Goal: Task Accomplishment & Management: Use online tool/utility

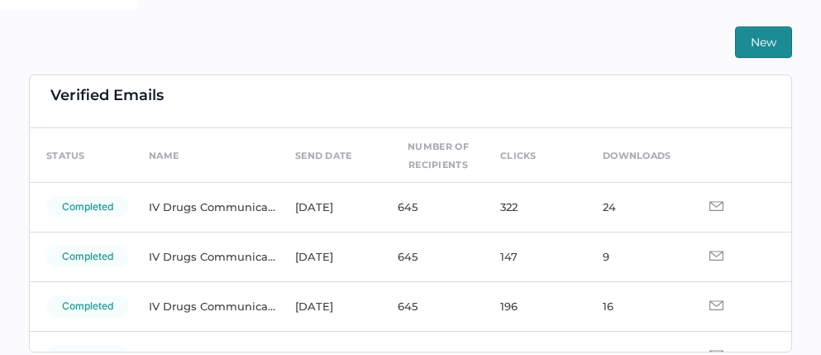
scroll to position [31, 0]
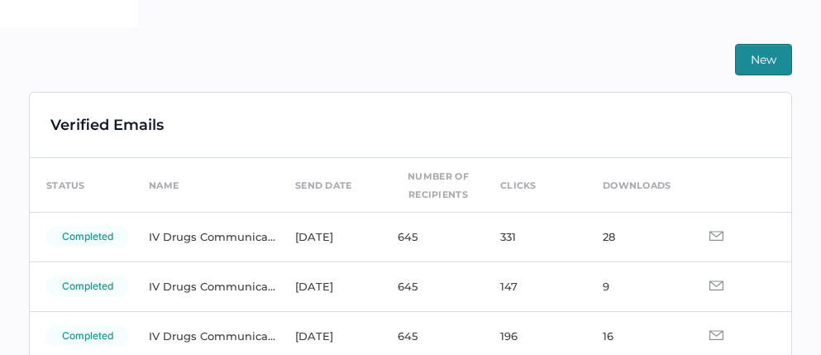
scroll to position [377, 0]
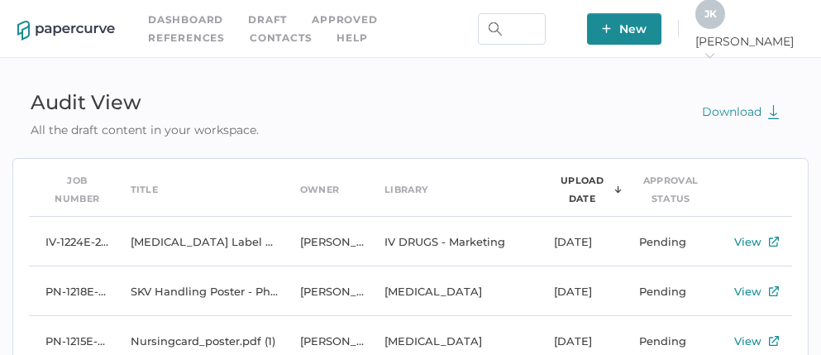
click at [250, 35] on link "Contacts" at bounding box center [281, 38] width 62 height 18
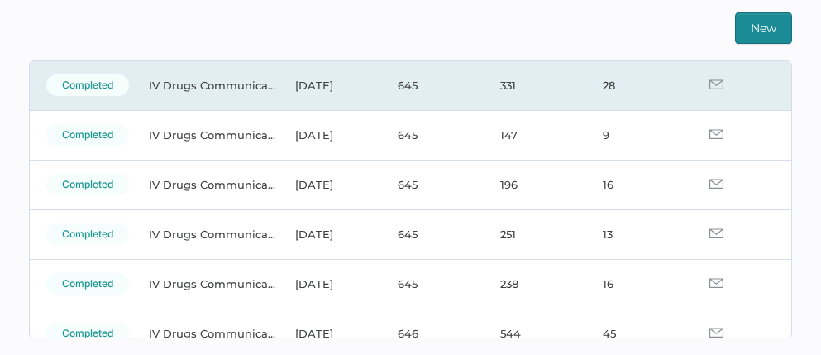
scroll to position [123, 0]
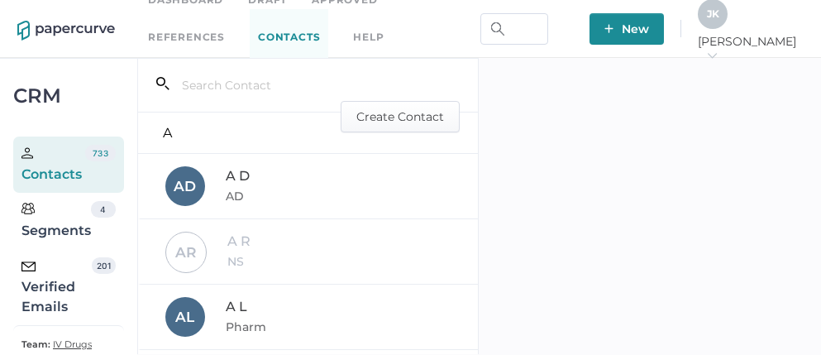
scroll to position [34, 0]
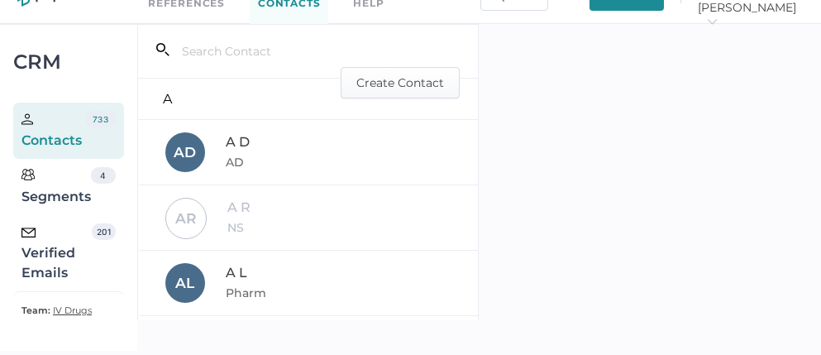
click at [40, 265] on div "Verified Emails" at bounding box center [56, 253] width 70 height 60
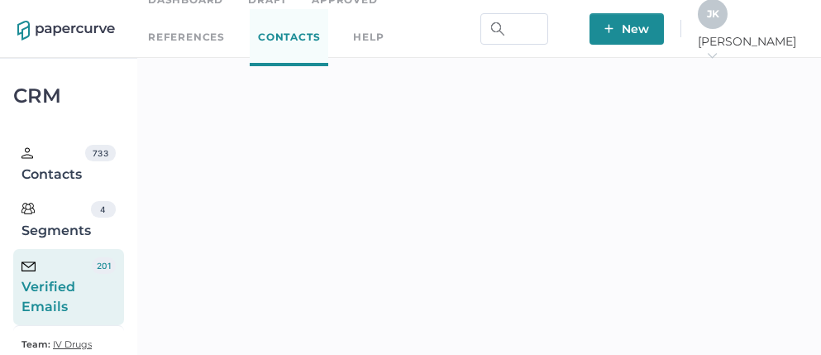
click at [349, 6] on link "Approved" at bounding box center [344, 0] width 65 height 18
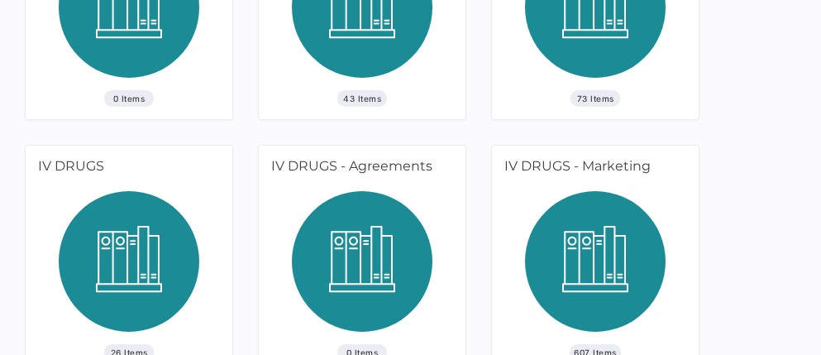
scroll to position [585, 0]
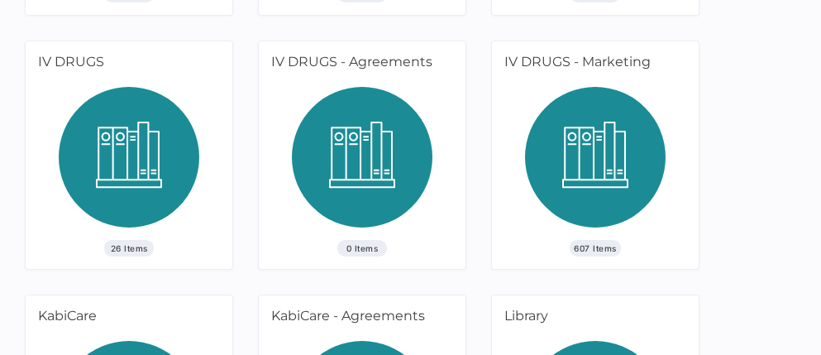
click at [573, 136] on img at bounding box center [595, 163] width 140 height 153
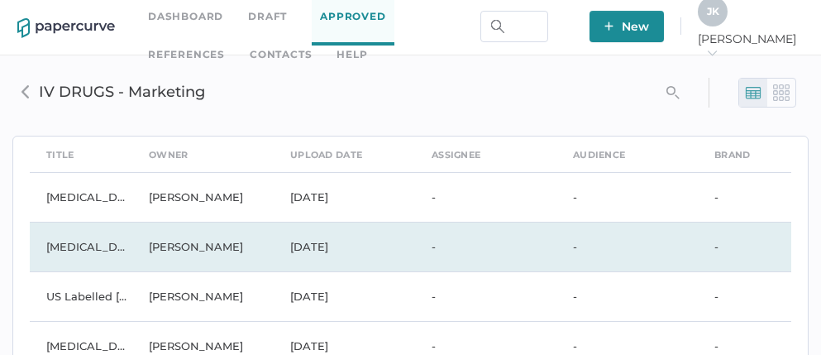
scroll to position [3, 0]
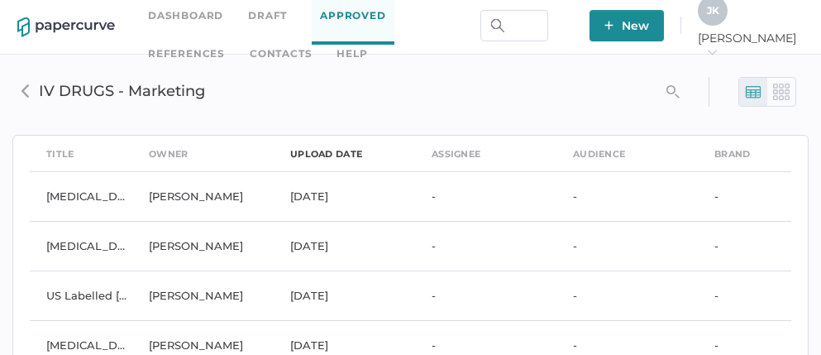
click at [304, 152] on div "upload date" at bounding box center [326, 154] width 72 height 18
click at [250, 56] on link "Contacts" at bounding box center [281, 54] width 62 height 18
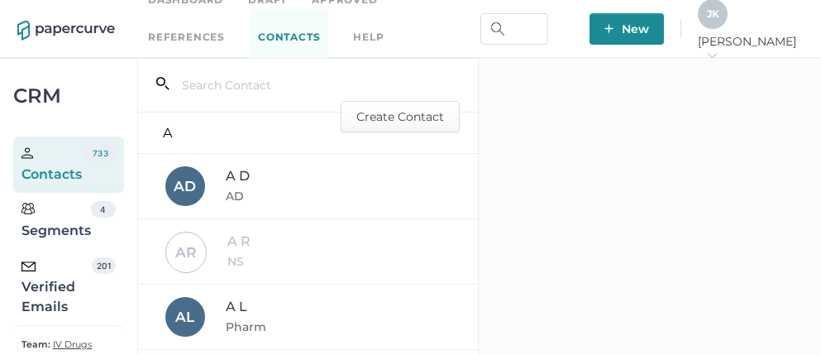
scroll to position [34, 0]
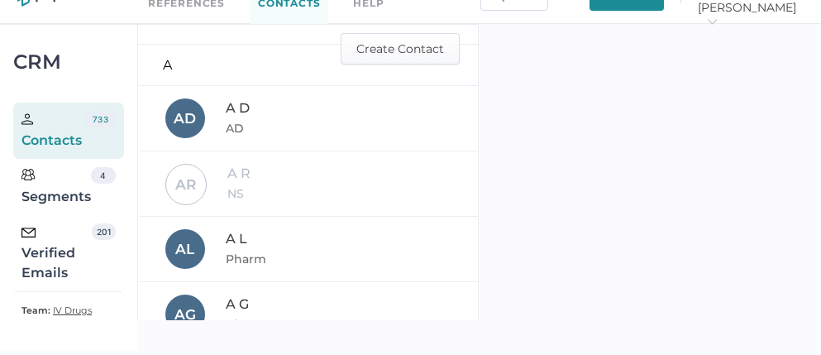
click at [62, 248] on div "Verified Emails" at bounding box center [56, 253] width 70 height 60
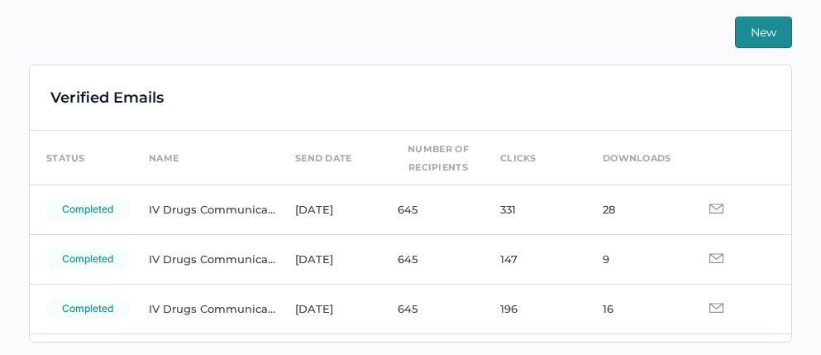
scroll to position [388, 0]
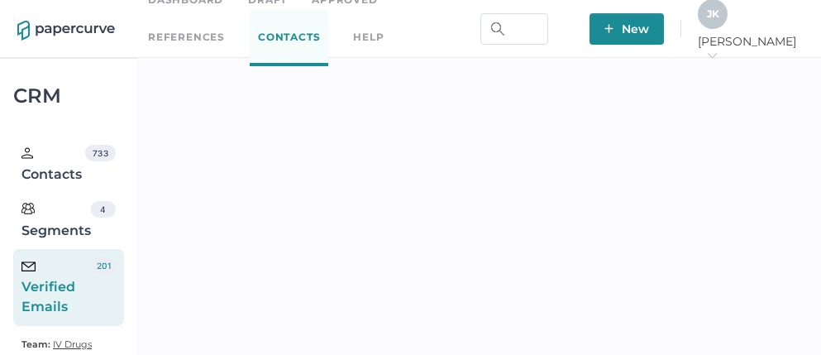
click at [762, 34] on div "J K Jeff arrow_right" at bounding box center [750, 29] width 106 height 60
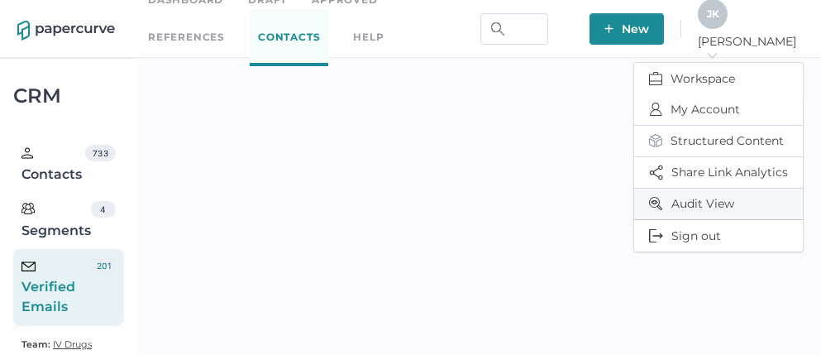
click at [710, 199] on span "Audit View" at bounding box center [718, 203] width 139 height 31
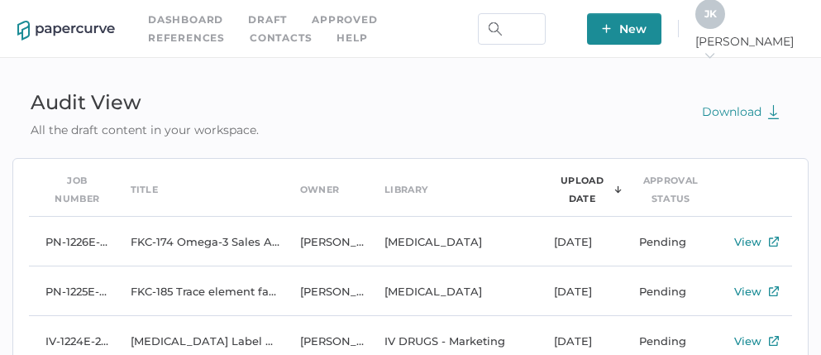
click at [717, 20] on span "J K" at bounding box center [710, 13] width 12 height 12
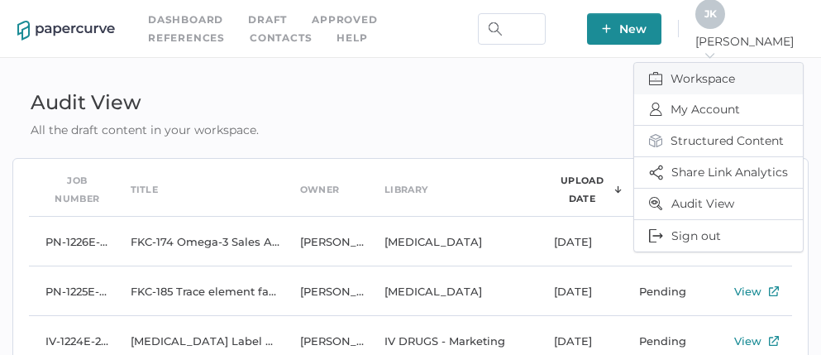
click at [702, 74] on span "Workspace" at bounding box center [718, 78] width 139 height 31
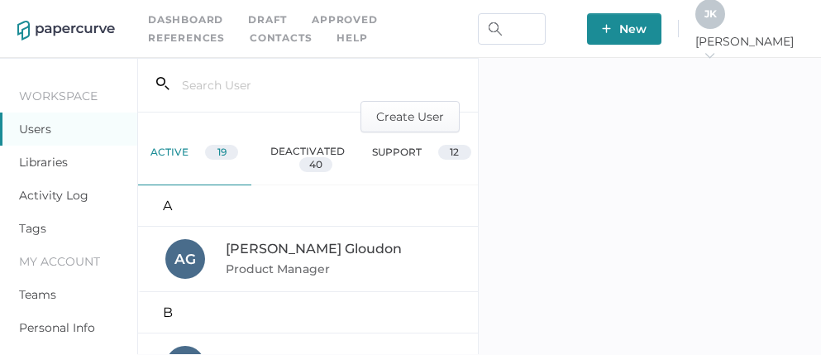
click at [56, 194] on link "Activity Log" at bounding box center [53, 195] width 69 height 15
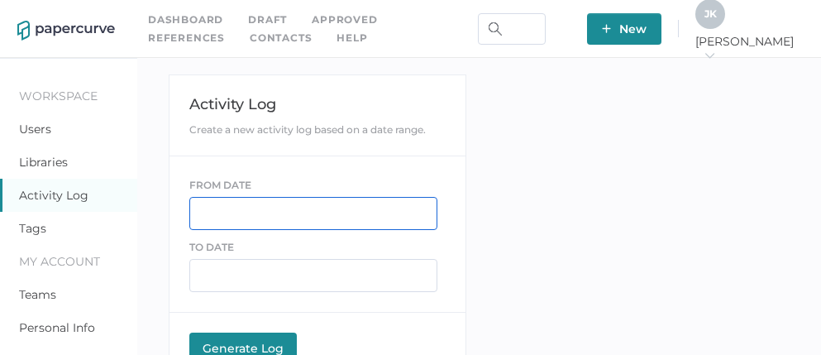
click at [221, 211] on input "text" at bounding box center [313, 213] width 248 height 33
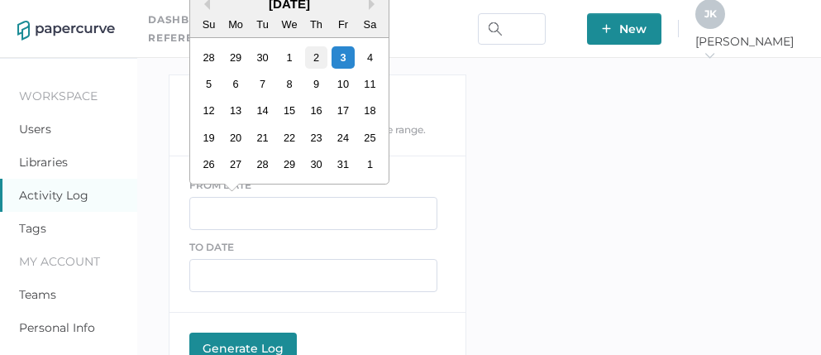
click at [321, 54] on div "2" at bounding box center [315, 57] width 22 height 22
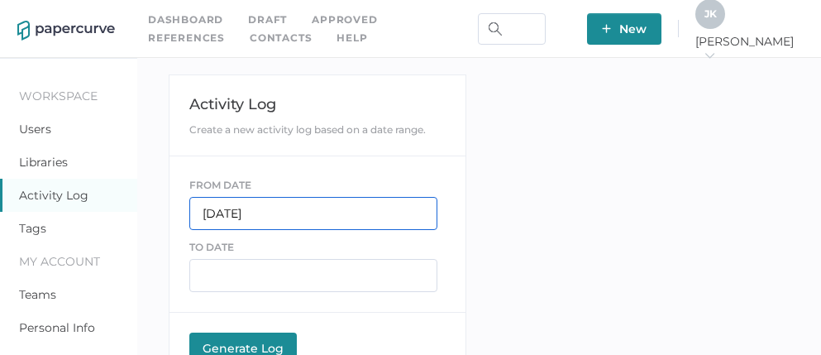
click at [283, 216] on input "10/02/2025" at bounding box center [313, 213] width 248 height 33
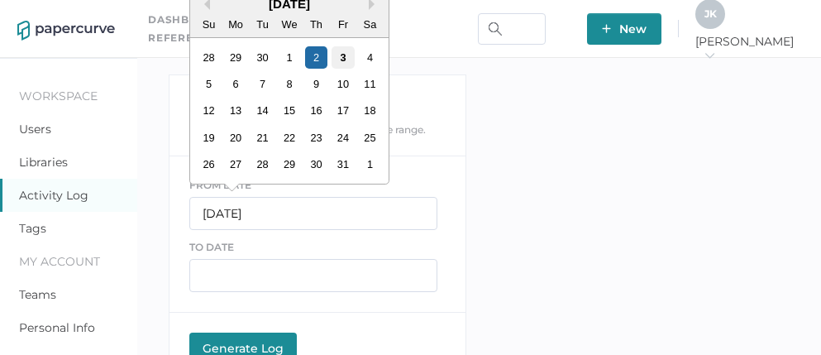
click at [341, 59] on div "3" at bounding box center [342, 57] width 22 height 22
type input "10/03/2025"
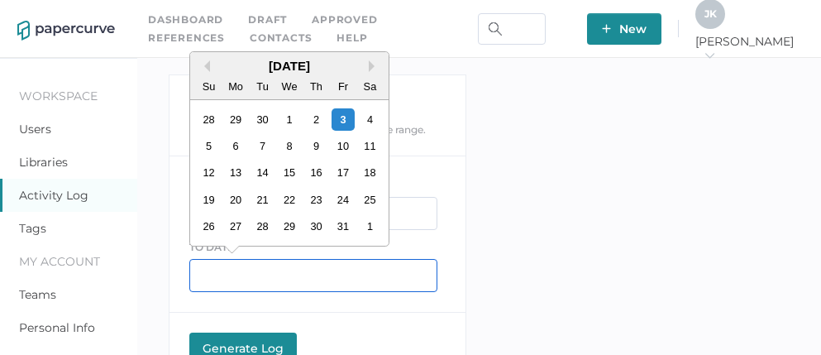
click at [246, 272] on input "text" at bounding box center [313, 275] width 248 height 33
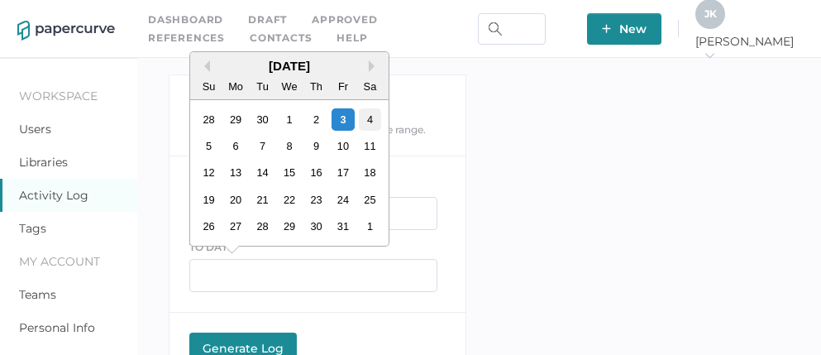
click at [365, 121] on div "4" at bounding box center [369, 119] width 22 height 22
type input "10/04/2025"
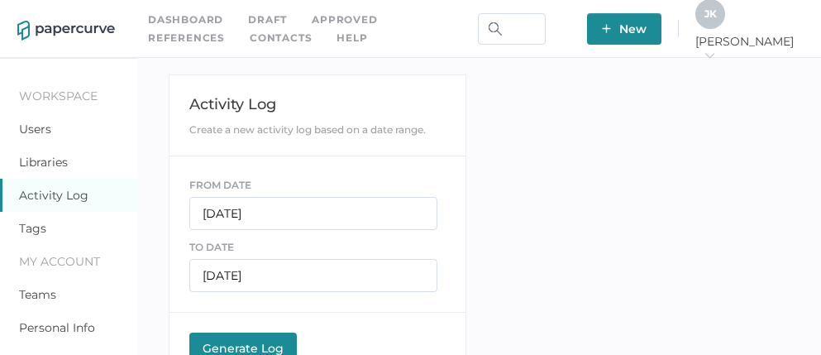
click at [245, 340] on div "Generate Log" at bounding box center [243, 347] width 91 height 15
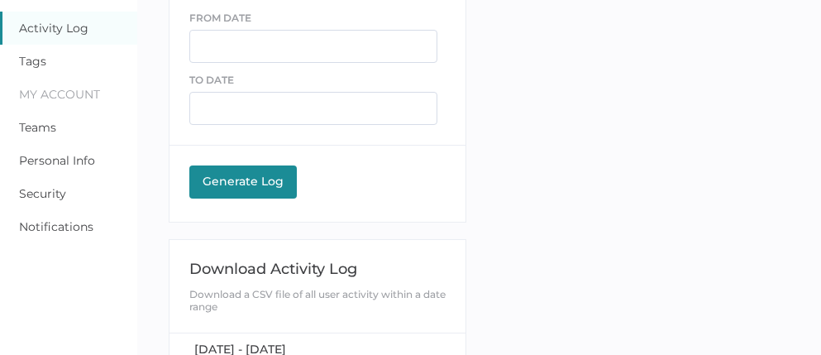
scroll to position [248, 0]
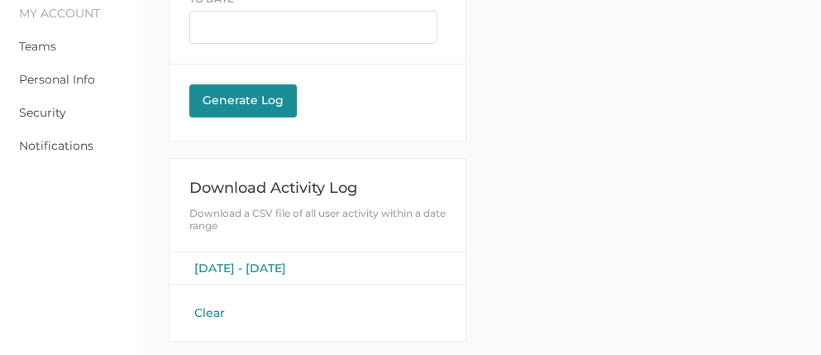
click at [228, 268] on span "[DATE] - [DATE]" at bounding box center [240, 267] width 92 height 15
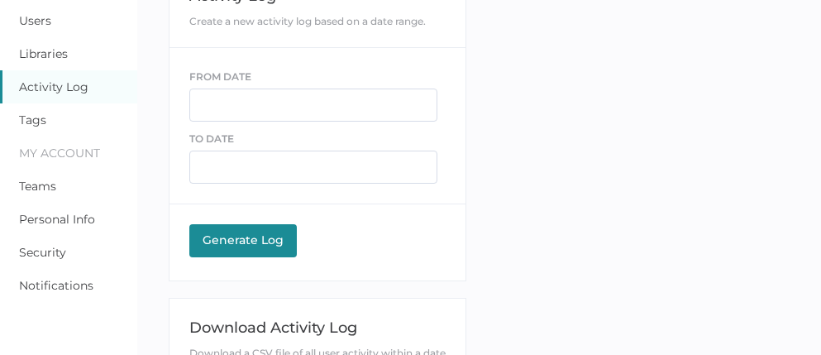
scroll to position [0, 0]
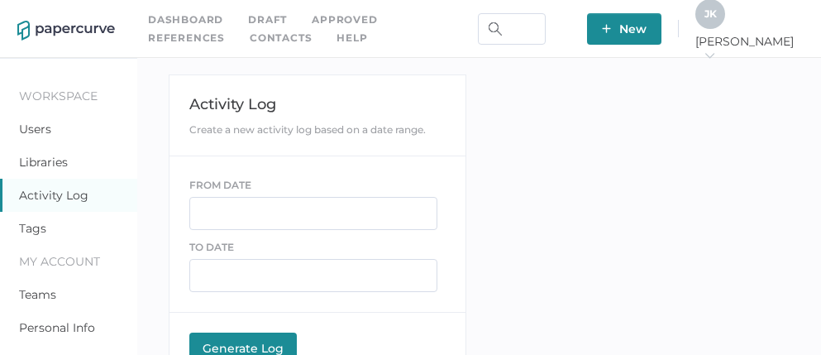
click at [250, 35] on link "Contacts" at bounding box center [281, 38] width 62 height 18
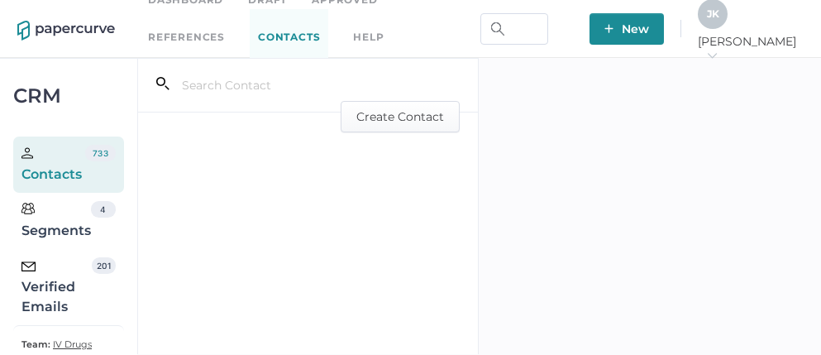
click at [74, 290] on div "Verified Emails" at bounding box center [56, 287] width 70 height 60
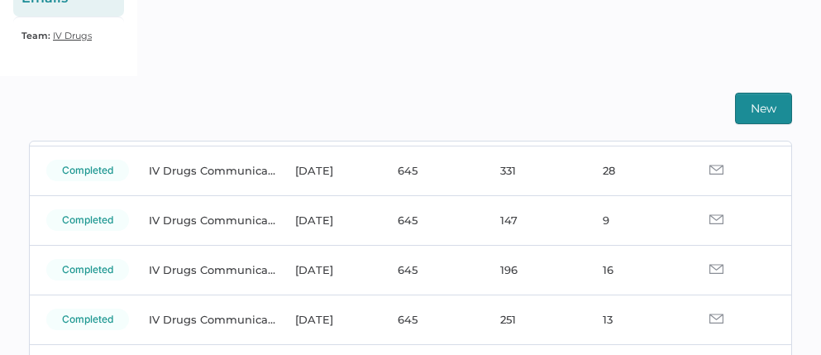
scroll to position [116, 0]
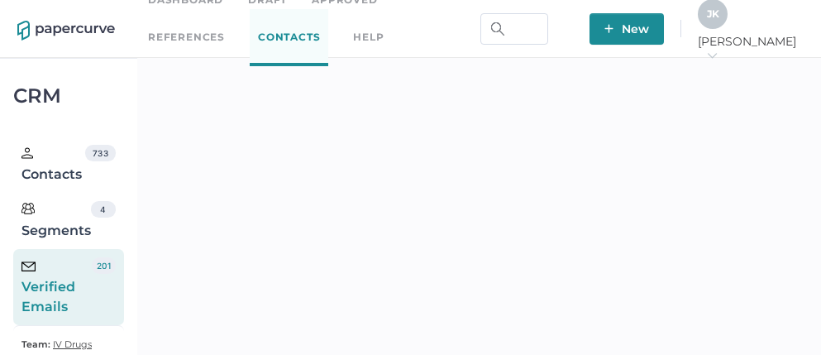
click at [727, 9] on div "J K" at bounding box center [712, 14] width 30 height 30
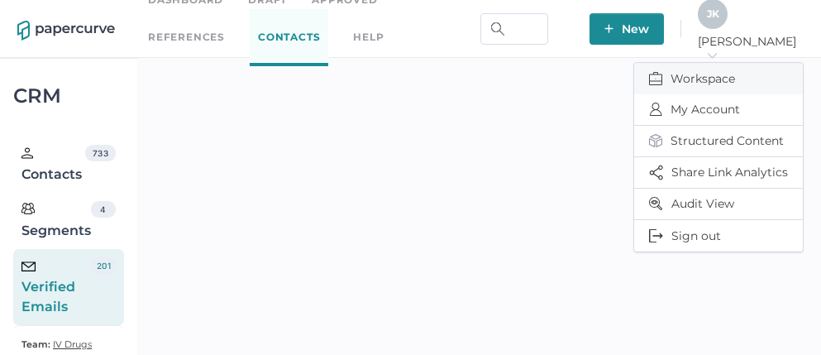
click at [687, 72] on span "Workspace" at bounding box center [718, 78] width 139 height 31
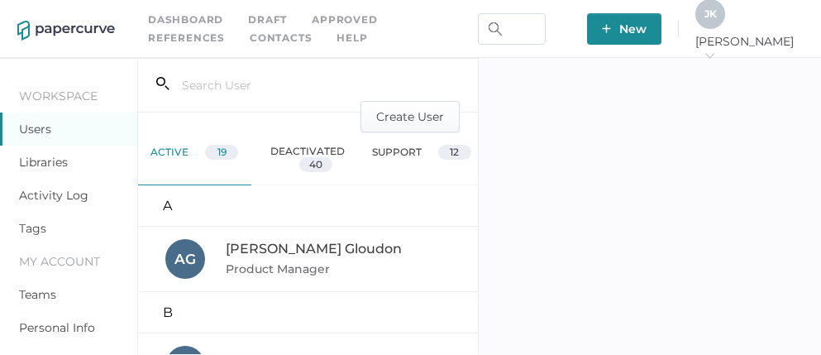
click at [65, 198] on link "Activity Log" at bounding box center [53, 195] width 69 height 15
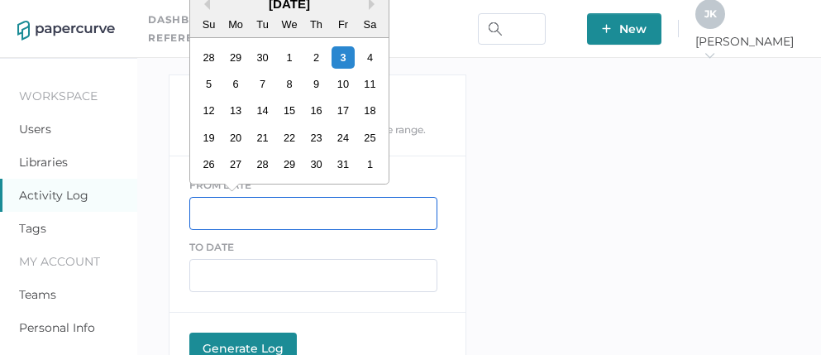
click at [257, 215] on input "text" at bounding box center [313, 213] width 248 height 33
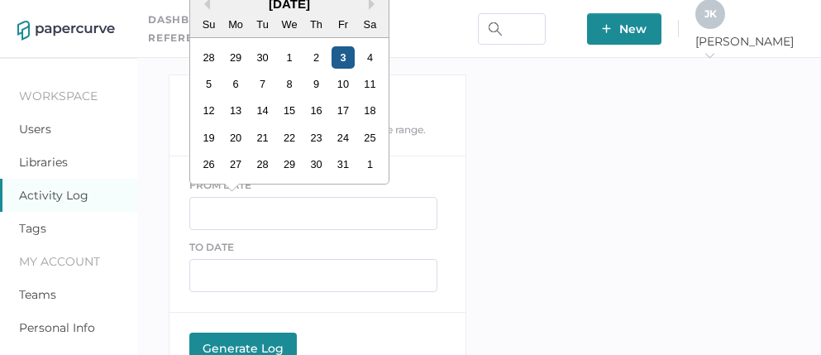
click at [342, 56] on div "3" at bounding box center [342, 57] width 22 height 22
type input "10/03/2025"
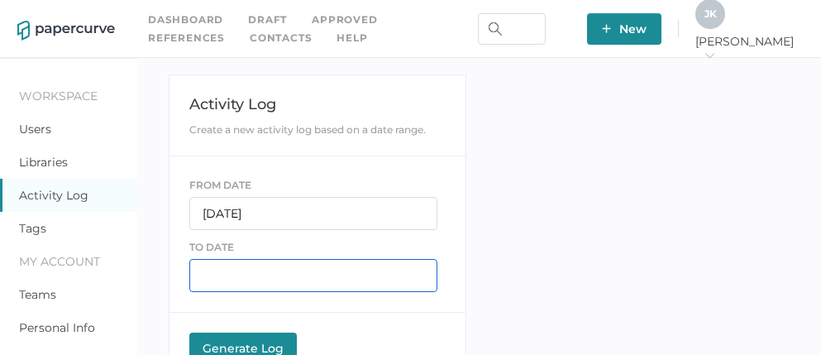
click at [245, 279] on input "text" at bounding box center [313, 275] width 248 height 33
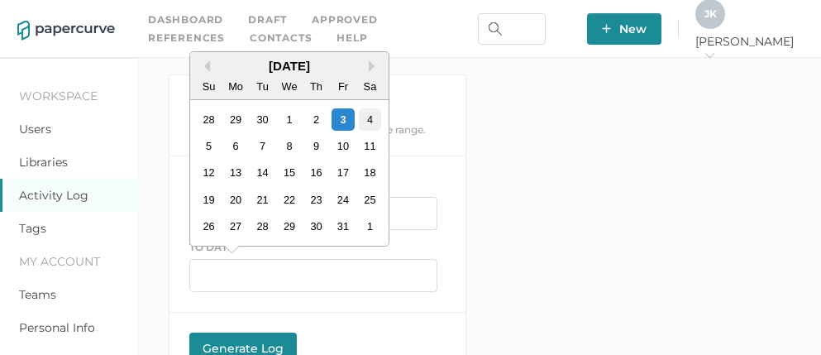
click at [369, 119] on div "4" at bounding box center [369, 119] width 22 height 22
type input "10/04/2025"
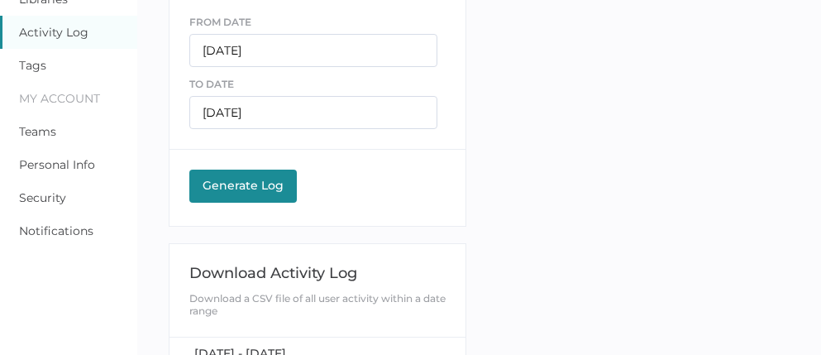
scroll to position [164, 0]
click at [261, 179] on div "Generate Log" at bounding box center [243, 183] width 91 height 15
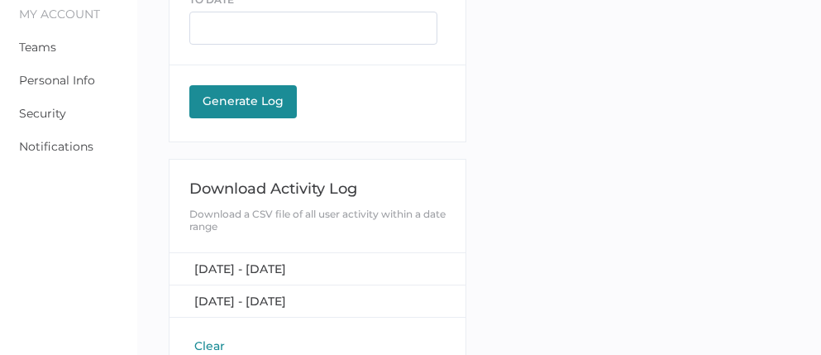
scroll to position [279, 0]
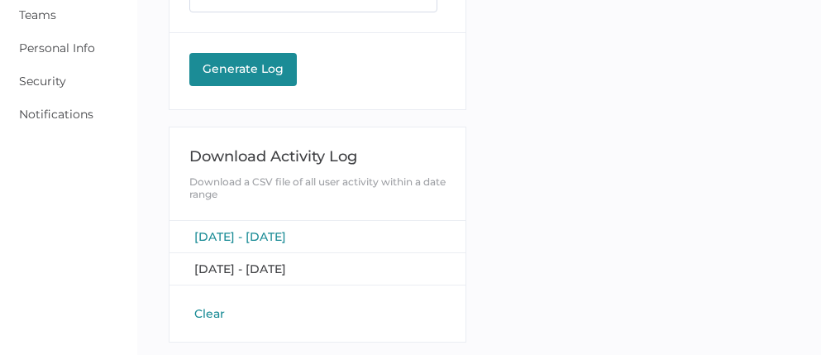
click at [286, 231] on span "[DATE] - [DATE]" at bounding box center [240, 236] width 92 height 15
